Goal: Obtain resource: Download file/media

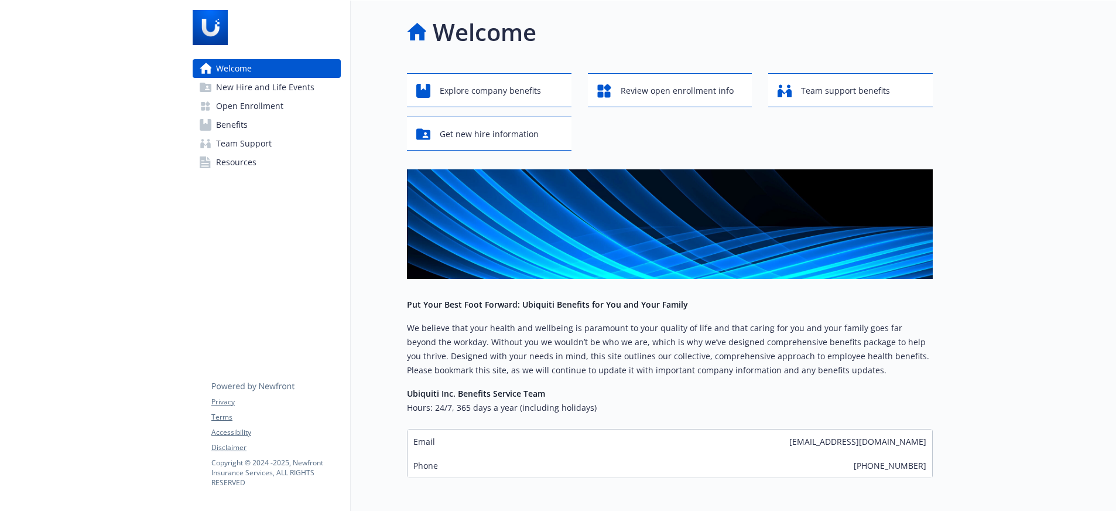
click at [253, 101] on span "Open Enrollment" at bounding box center [249, 106] width 67 height 19
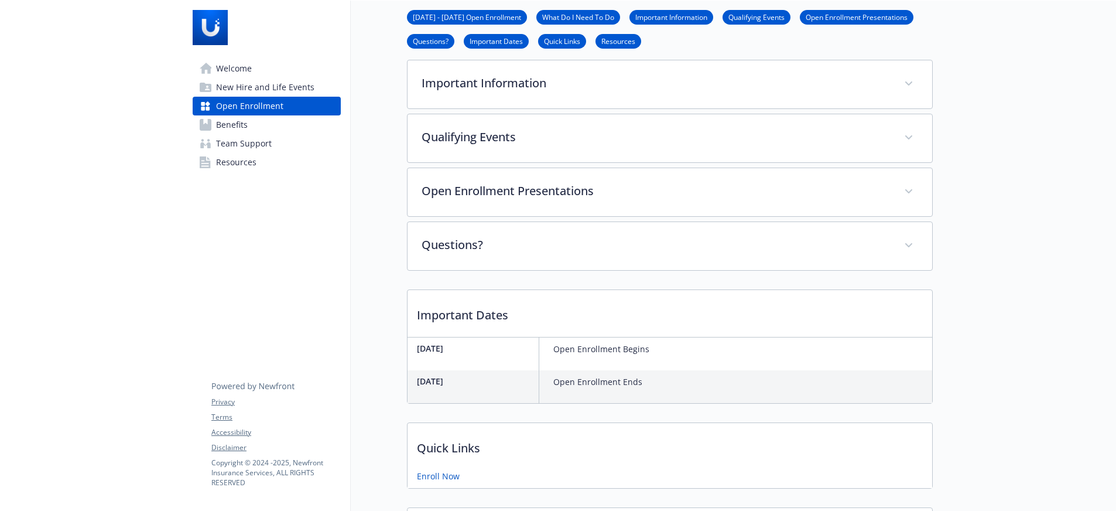
scroll to position [176, 0]
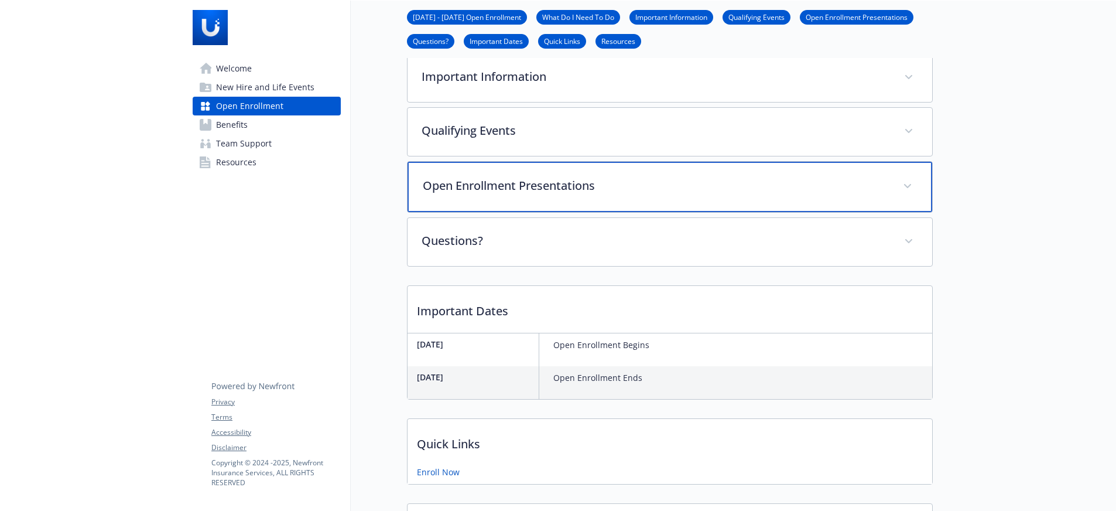
click at [462, 194] on div "Open Enrollment Presentations" at bounding box center [669, 187] width 525 height 50
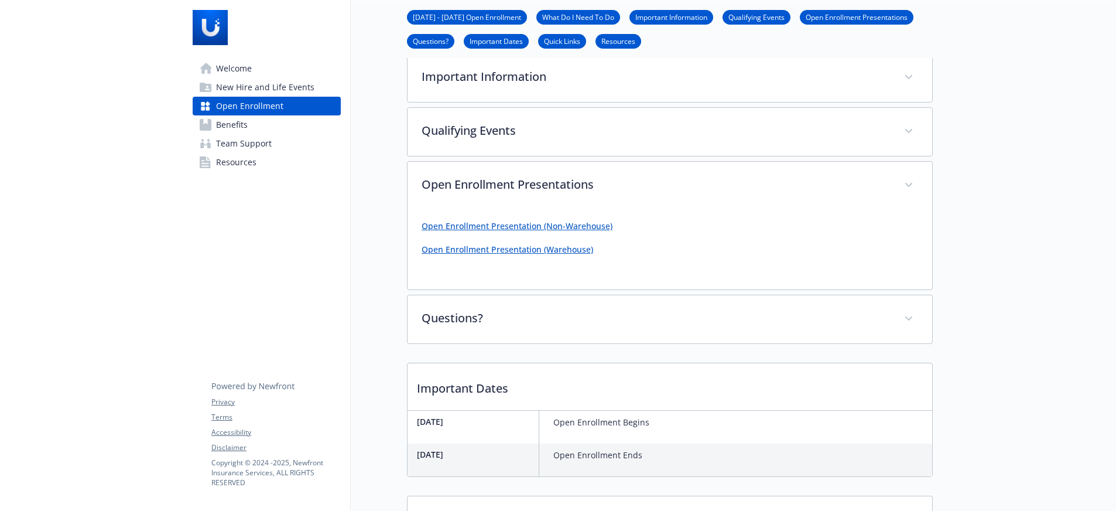
click at [566, 232] on p "Open Enrollment Presentation (Non-Warehouse)" at bounding box center [670, 226] width 496 height 14
click at [565, 225] on link "Open Enrollment Presentation (Non-Warehouse)" at bounding box center [517, 225] width 191 height 11
